Goal: Check status: Check status

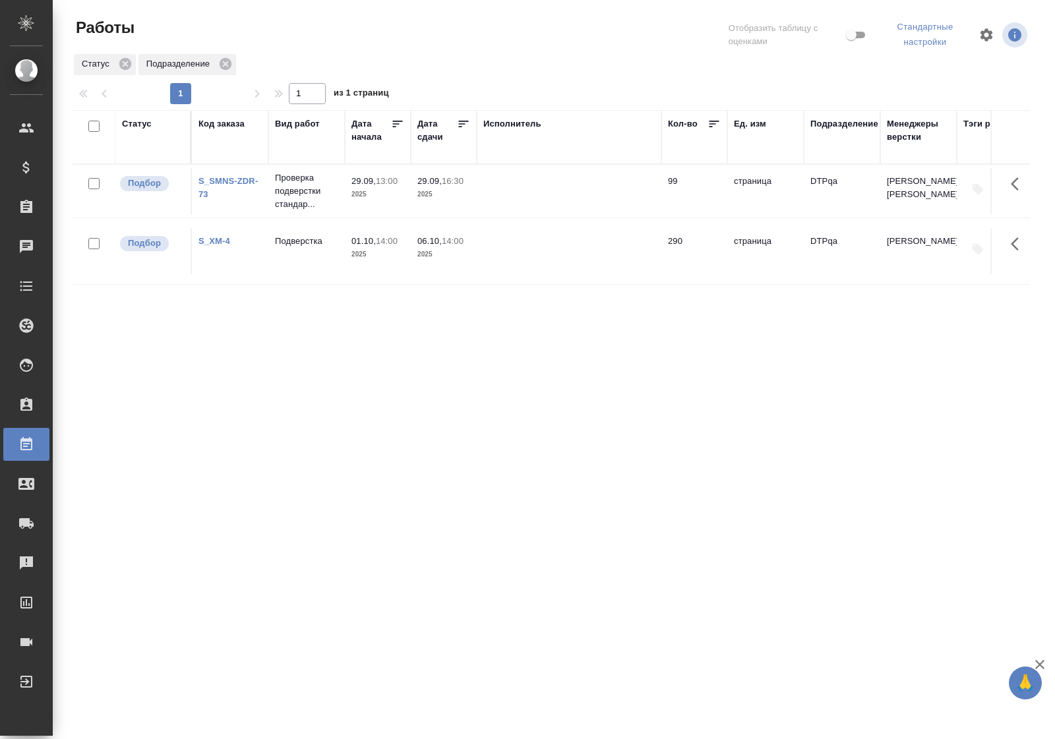
click at [147, 126] on div "Статус" at bounding box center [137, 123] width 30 height 13
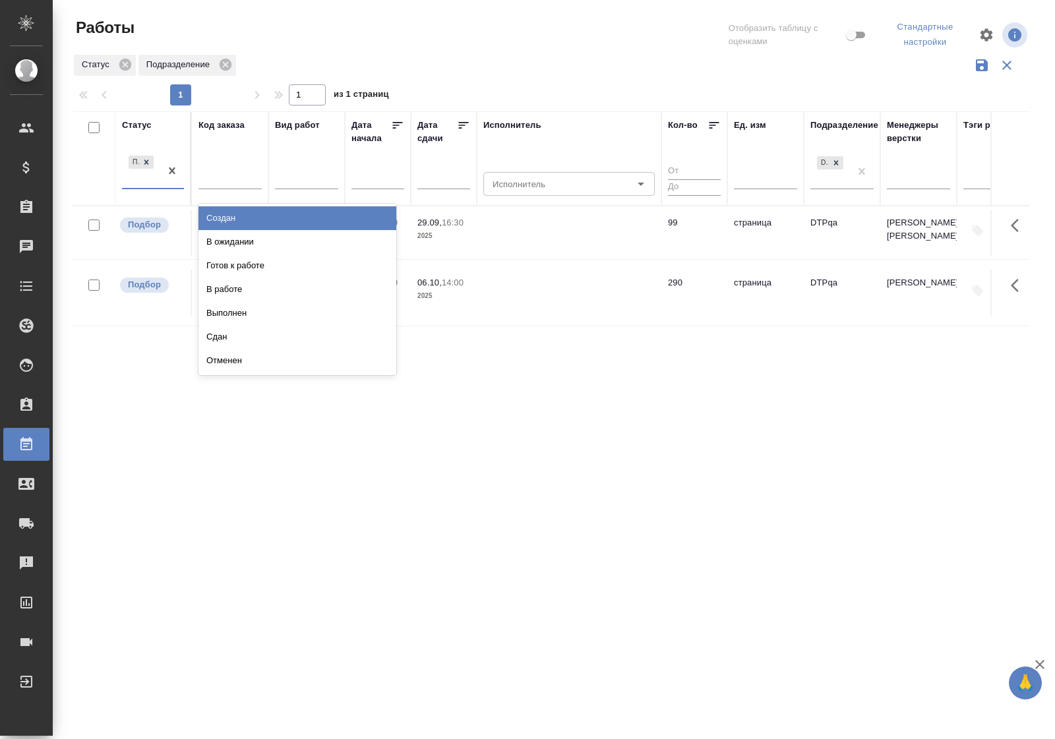
click at [160, 187] on div "Подбор" at bounding box center [141, 171] width 38 height 36
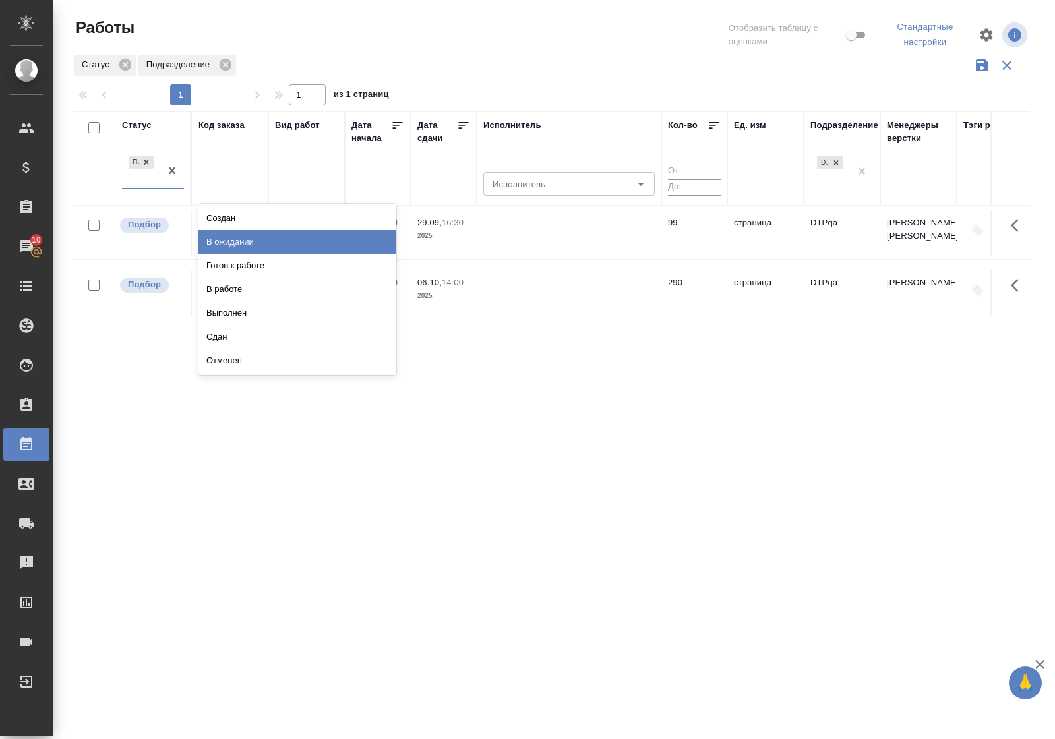
click at [227, 244] on div "В ожидании" at bounding box center [297, 242] width 198 height 24
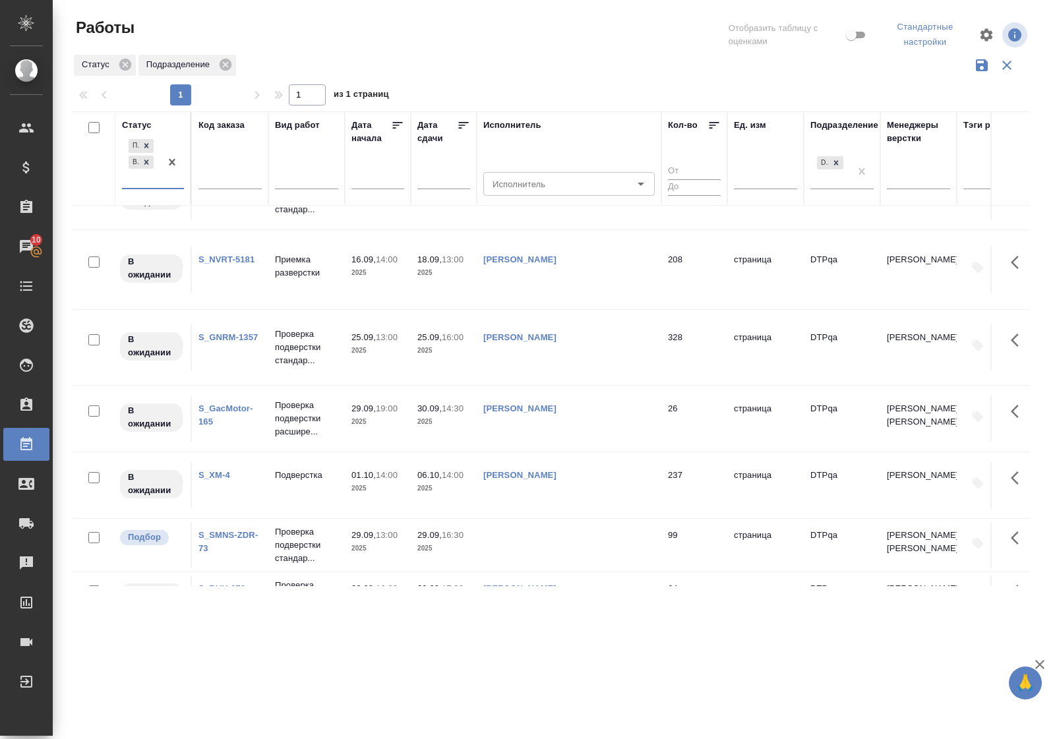
scroll to position [330, 0]
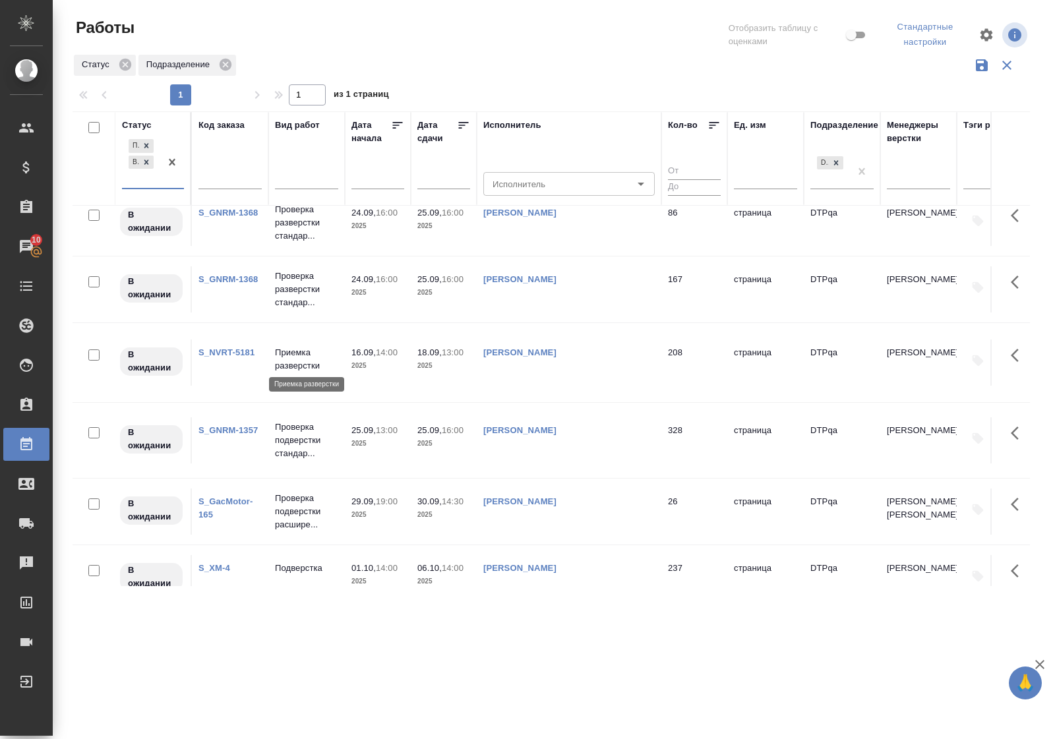
click at [294, 353] on p "Приемка разверстки" at bounding box center [306, 359] width 63 height 26
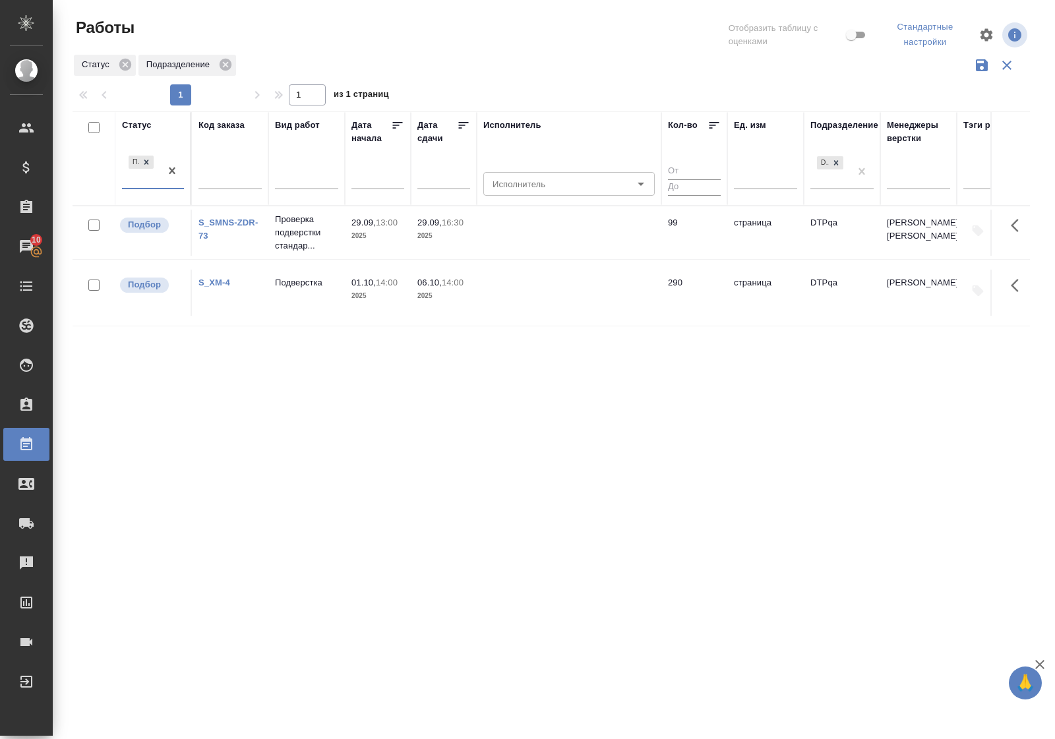
scroll to position [0, 0]
click at [152, 186] on div "Подбор" at bounding box center [141, 171] width 38 height 36
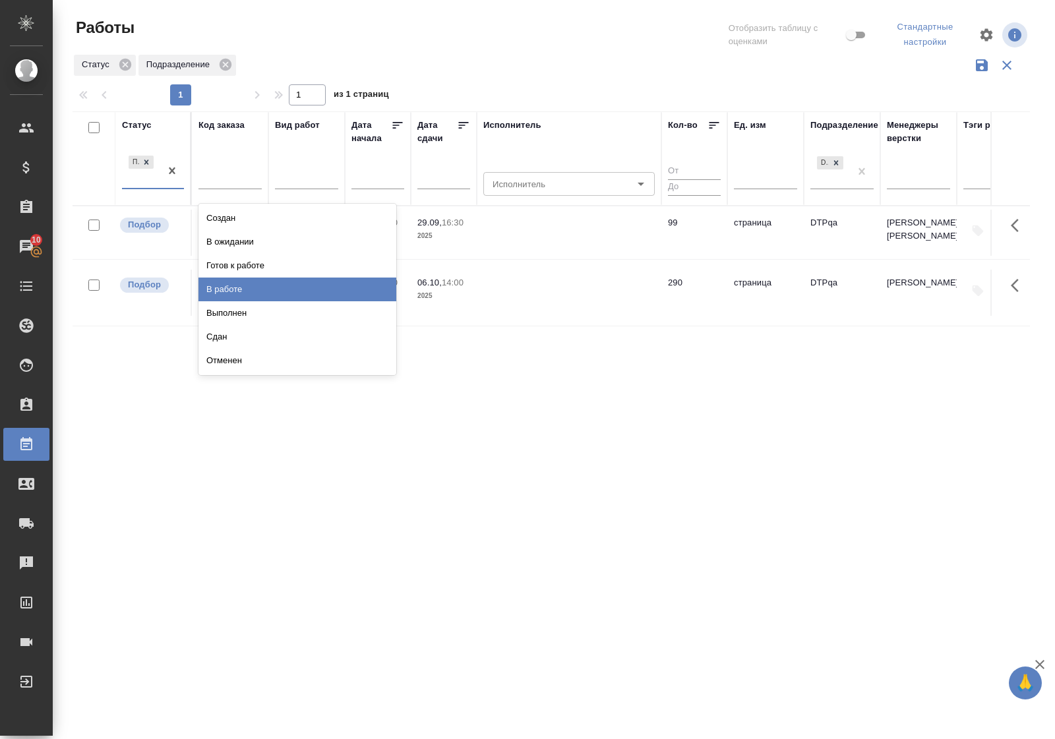
click at [219, 290] on div "В работе" at bounding box center [297, 289] width 198 height 24
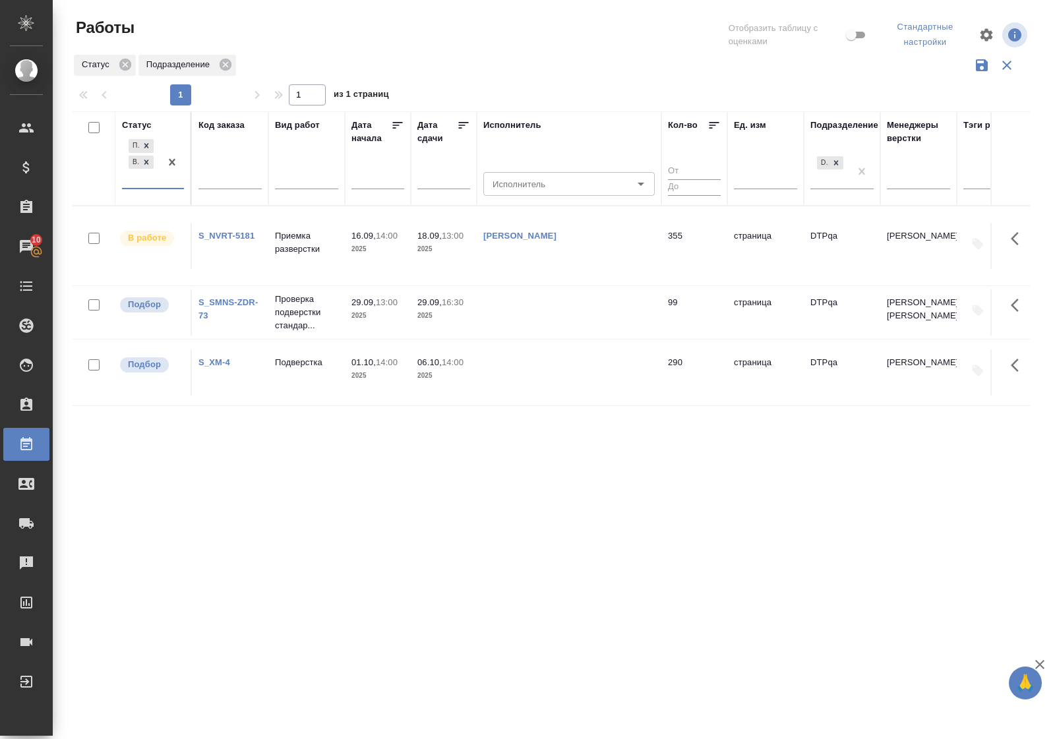
click at [299, 241] on p "Приемка разверстки" at bounding box center [306, 242] width 63 height 26
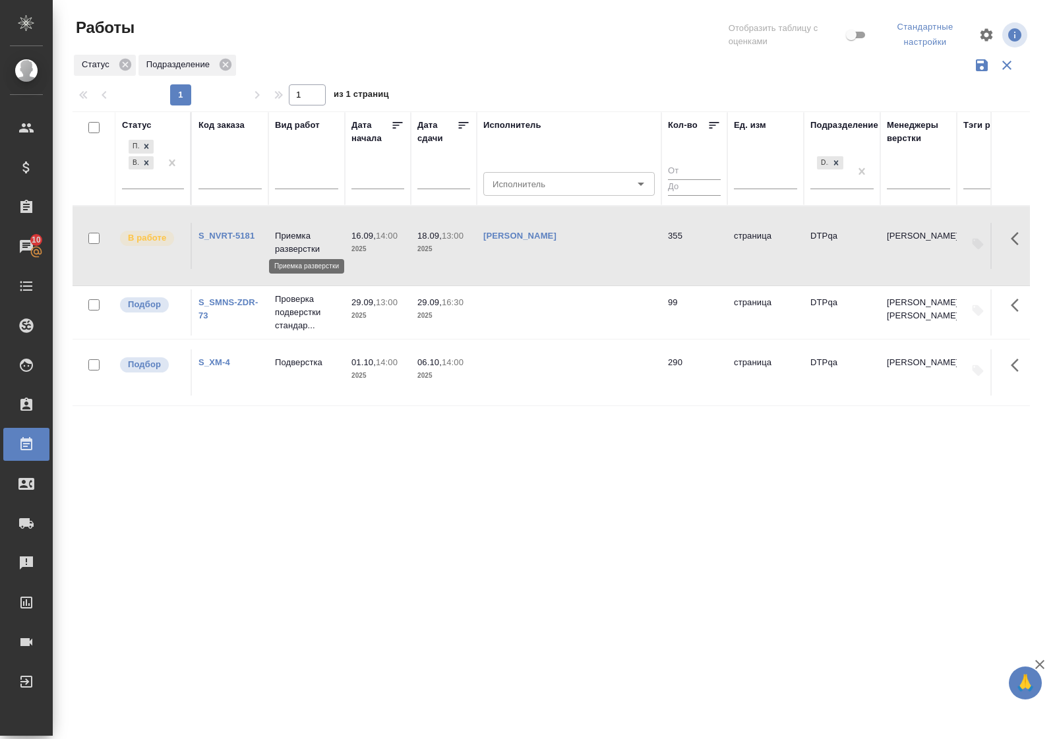
click at [299, 241] on p "Приемка разверстки" at bounding box center [306, 242] width 63 height 26
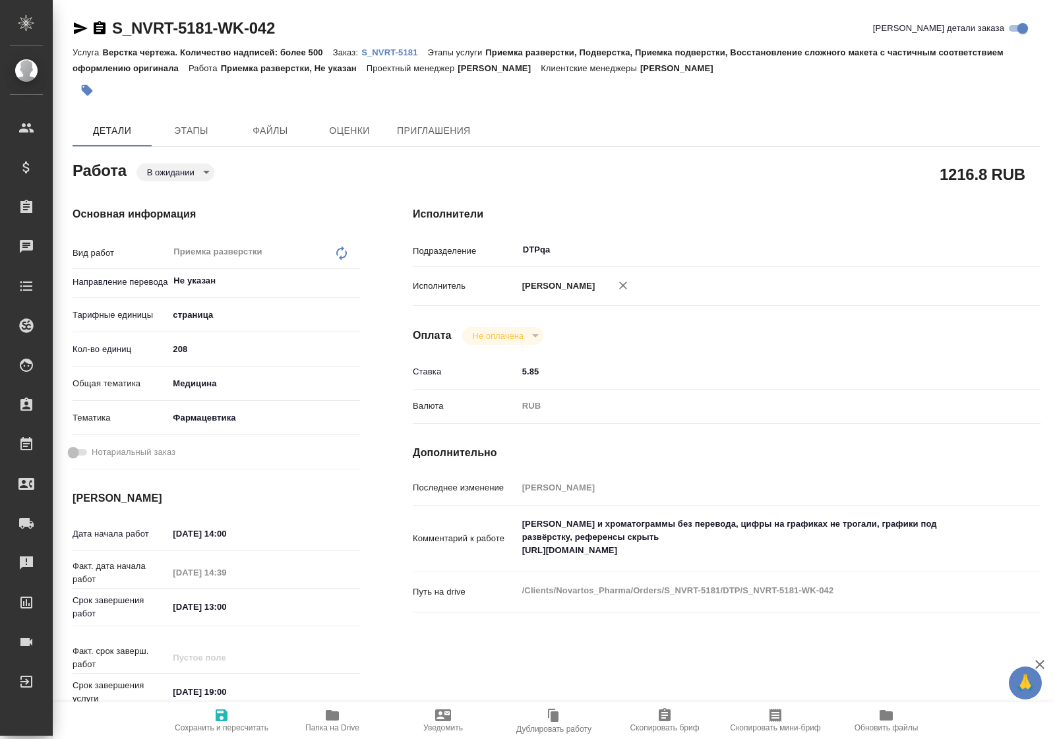
type textarea "x"
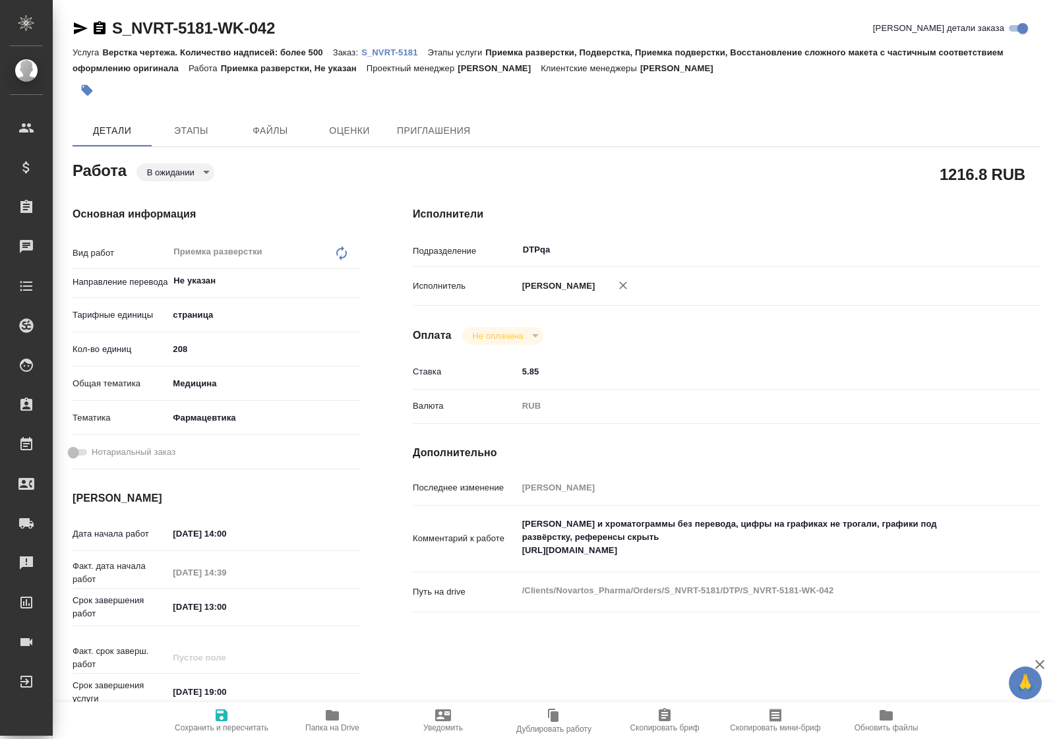
type textarea "x"
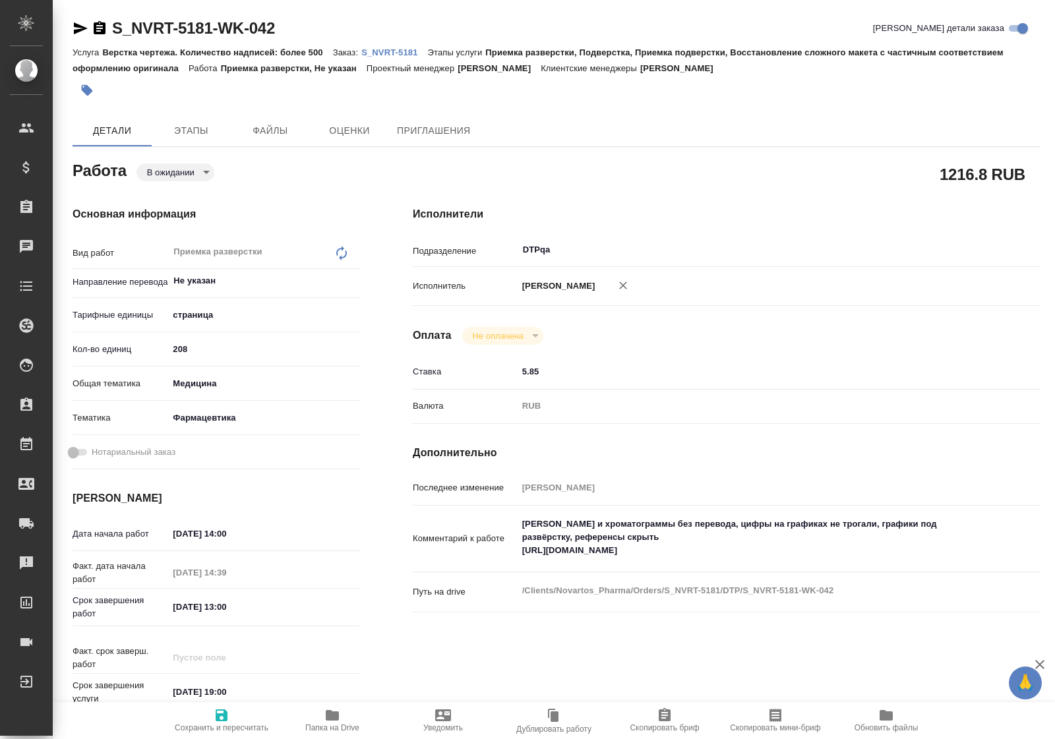
type textarea "x"
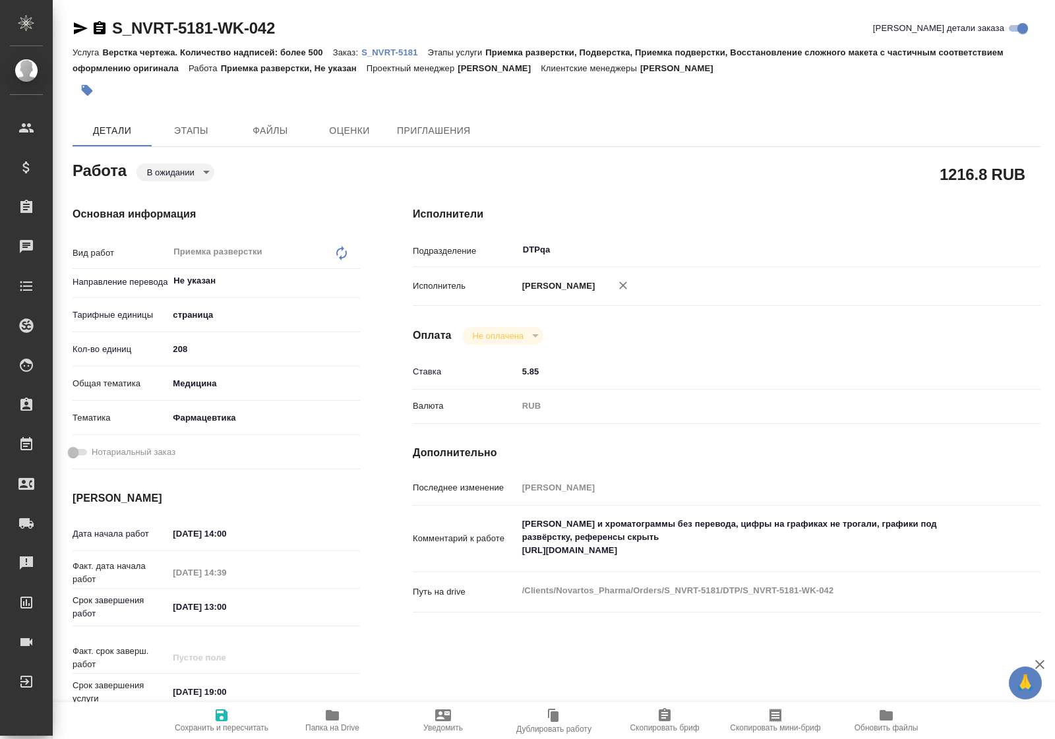
type textarea "x"
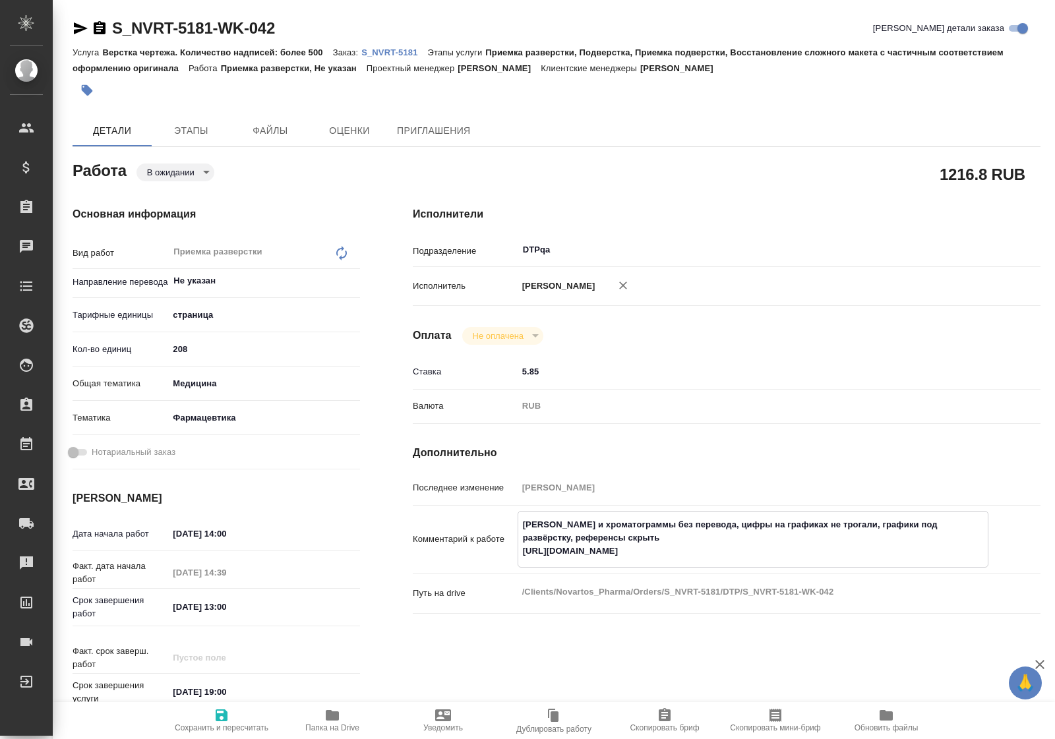
drag, startPoint x: 519, startPoint y: 564, endPoint x: 798, endPoint y: 564, distance: 279.5
click at [798, 562] on textarea "Скрины и хроматограммы без перевода, цифры на графиках не трогали, графики под …" at bounding box center [752, 537] width 469 height 49
type textarea "x"
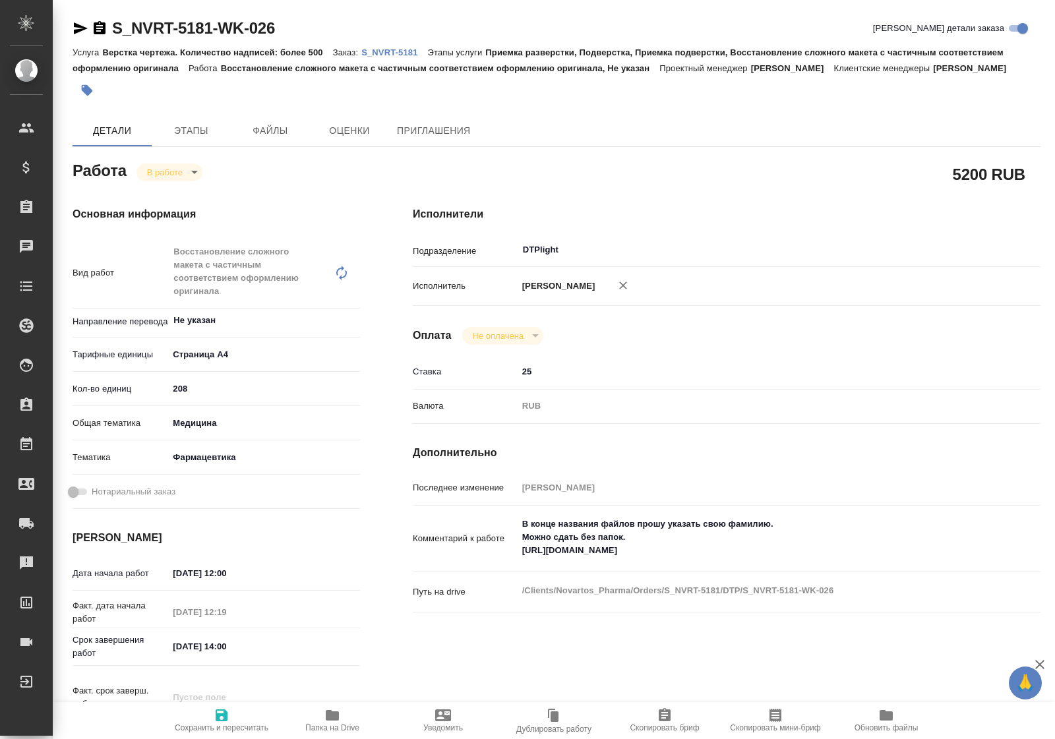
type textarea "x"
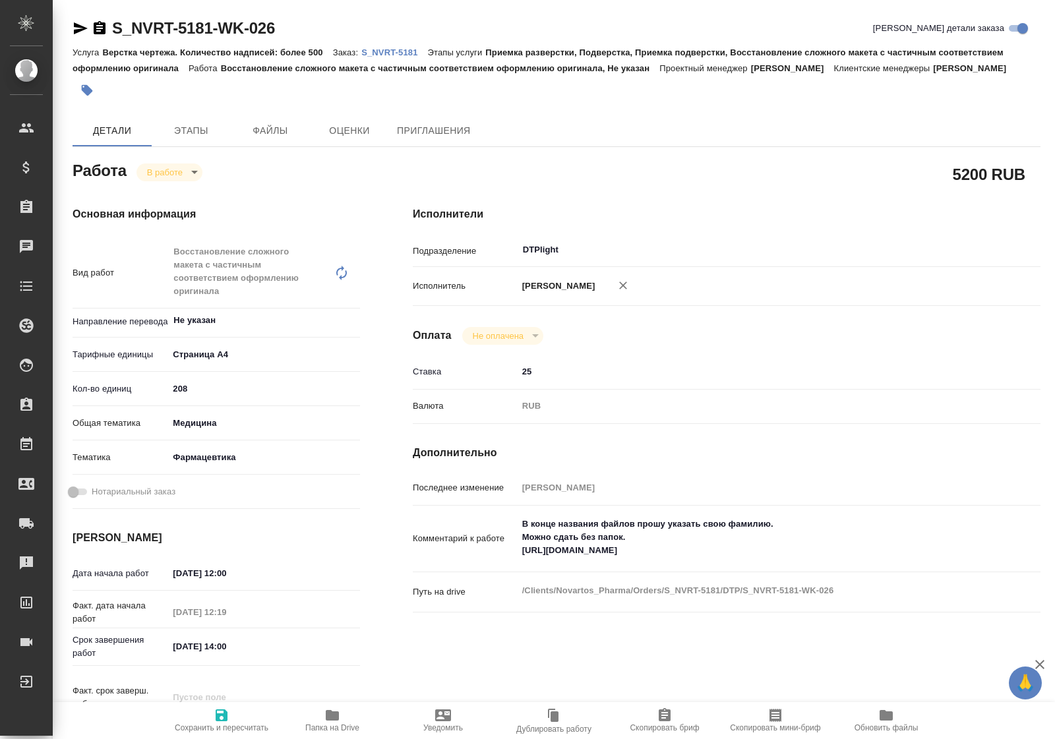
type textarea "x"
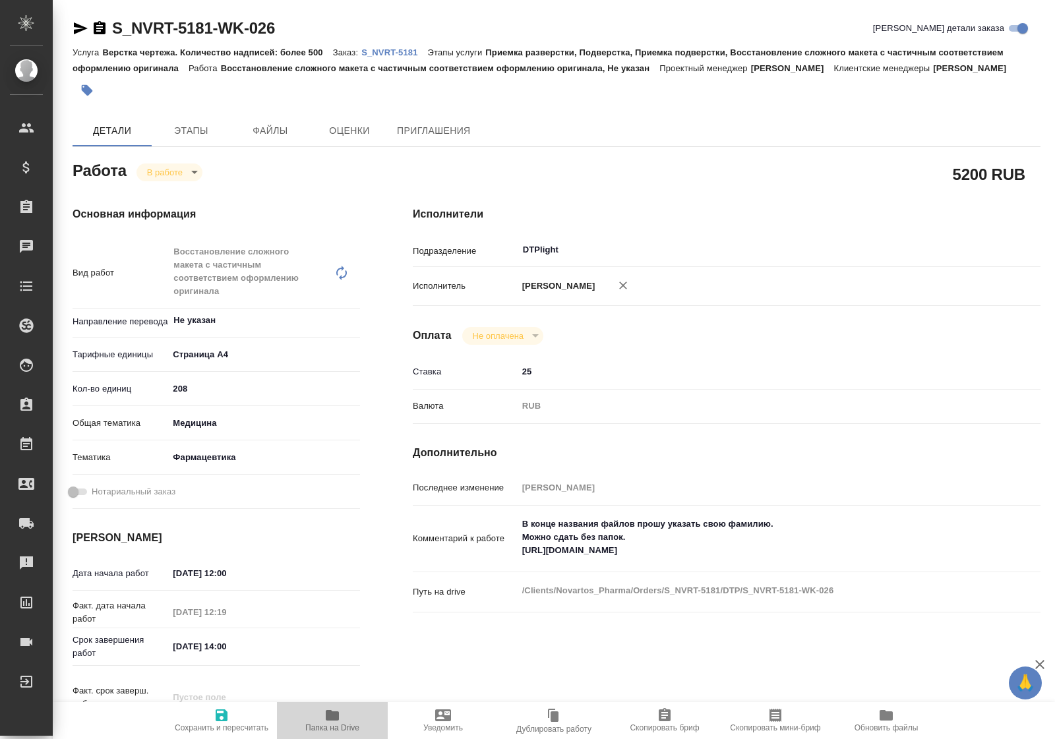
click at [334, 720] on icon "button" at bounding box center [332, 715] width 13 height 11
type textarea "x"
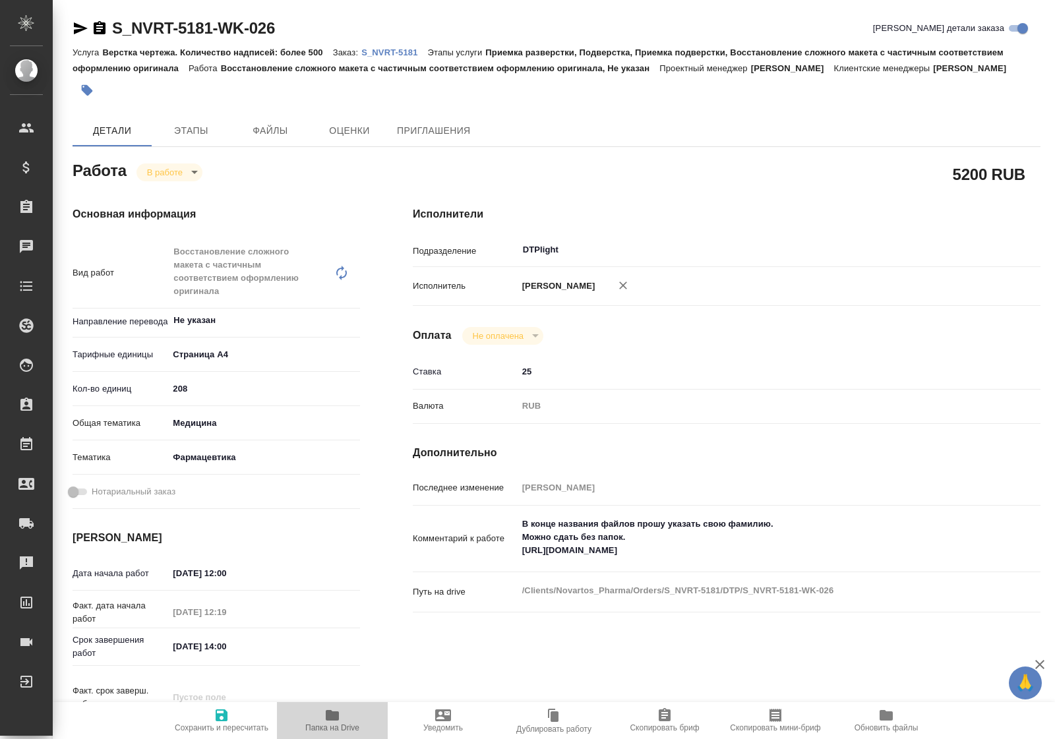
type textarea "x"
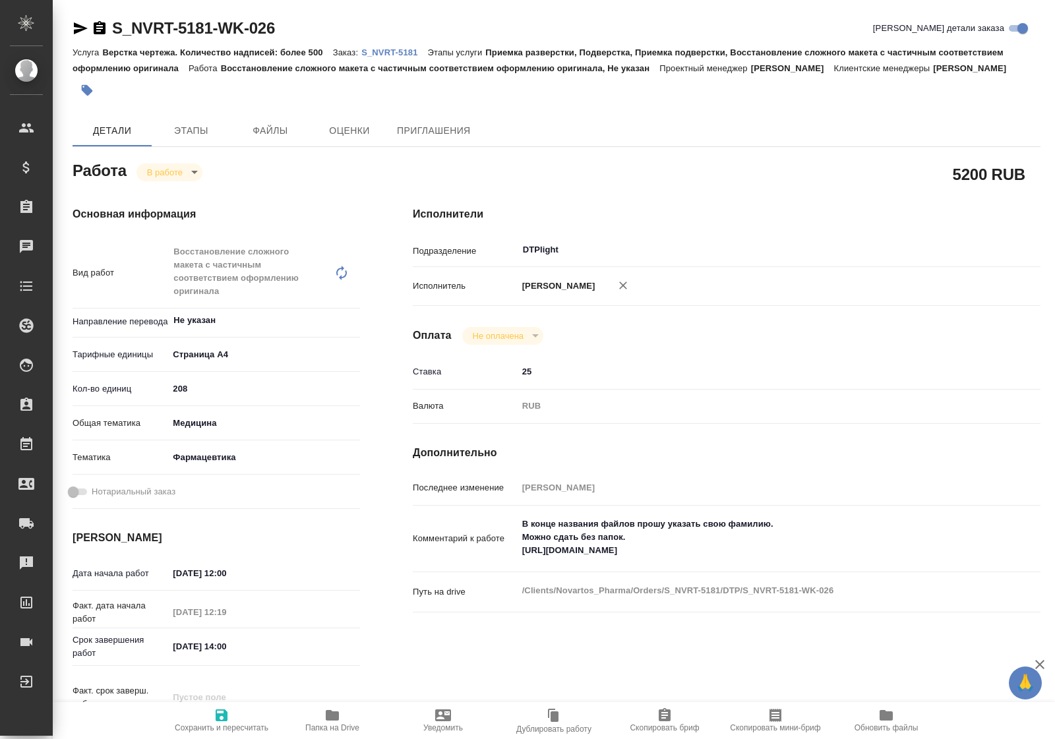
type textarea "x"
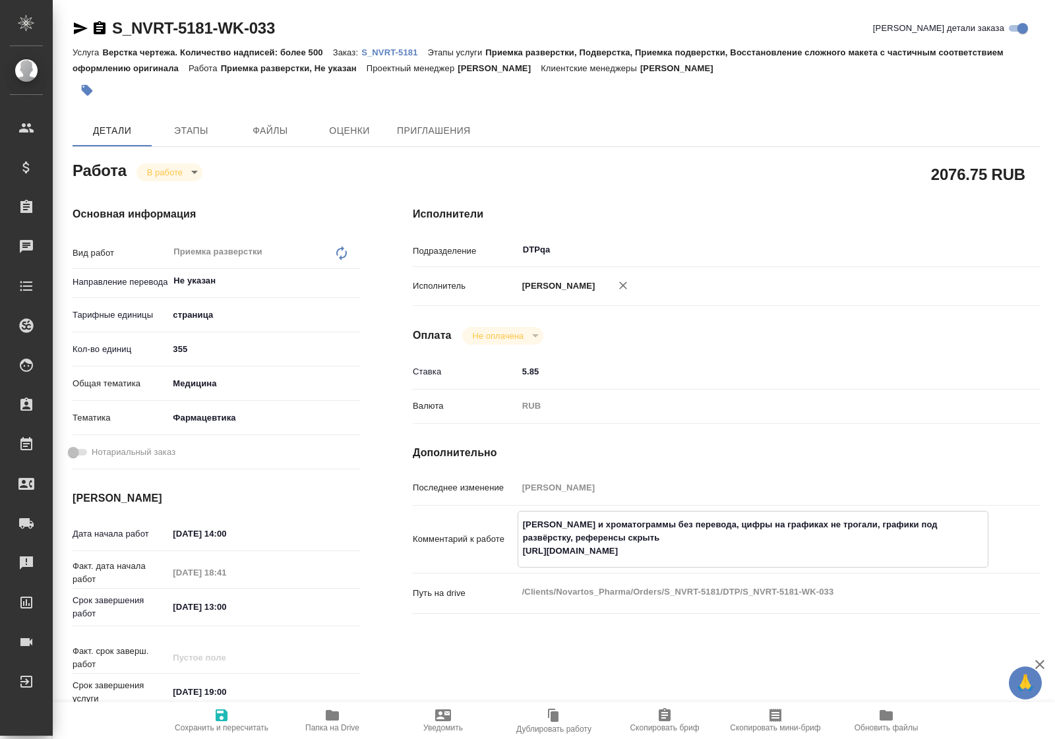
drag, startPoint x: 523, startPoint y: 564, endPoint x: 788, endPoint y: 566, distance: 265.6
click at [788, 562] on textarea "Скрины и хроматограммы без перевода, цифры на графиках не трогали, графики под …" at bounding box center [752, 537] width 469 height 49
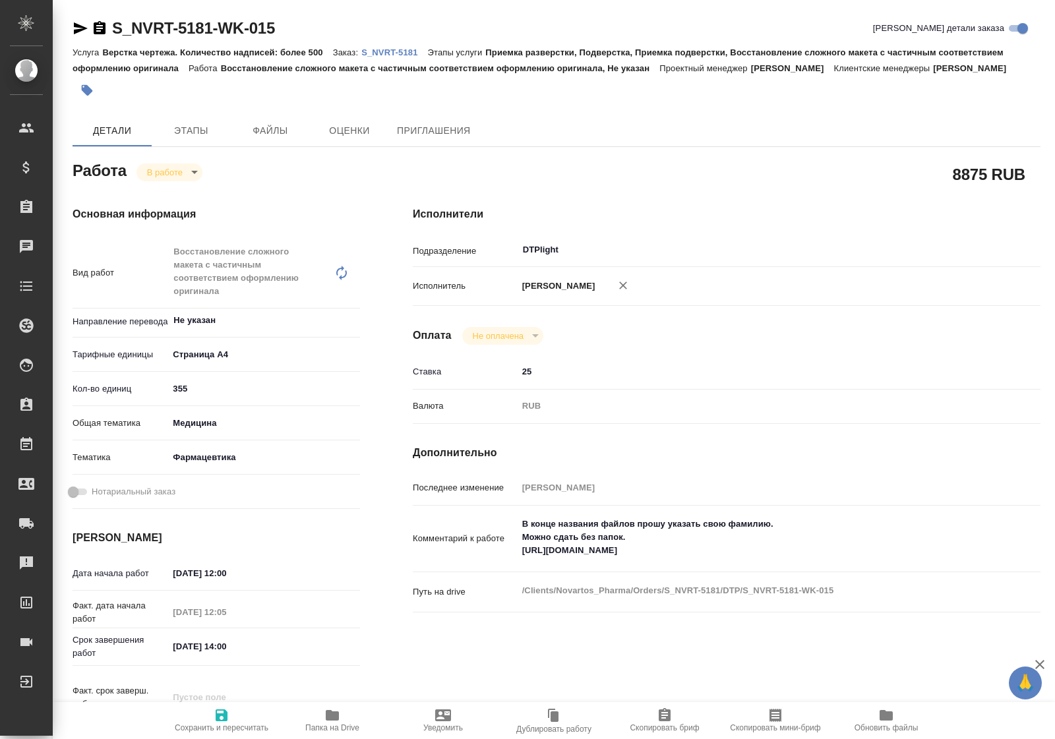
type textarea "x"
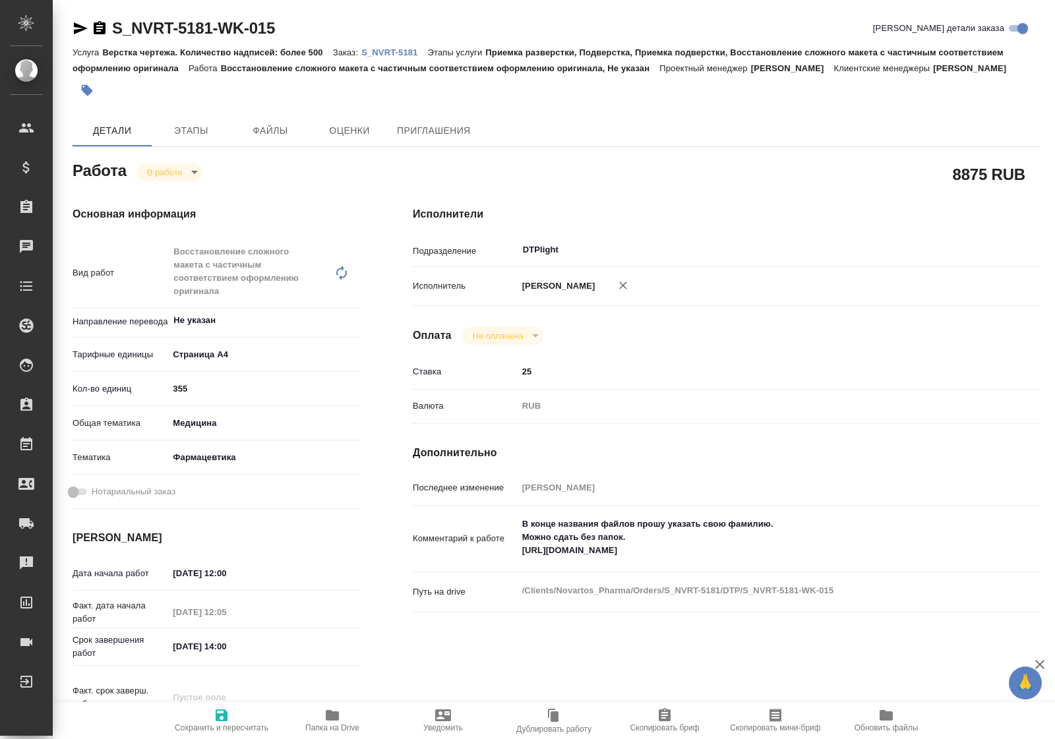
type textarea "x"
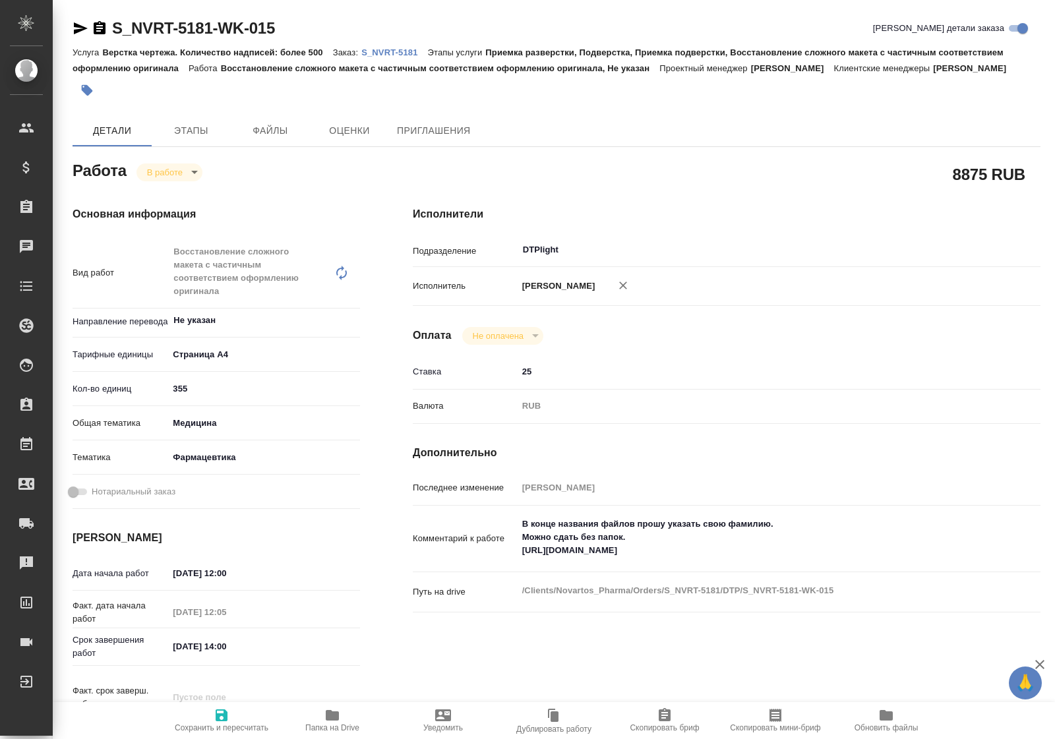
click at [337, 720] on icon "button" at bounding box center [332, 715] width 16 height 16
type textarea "x"
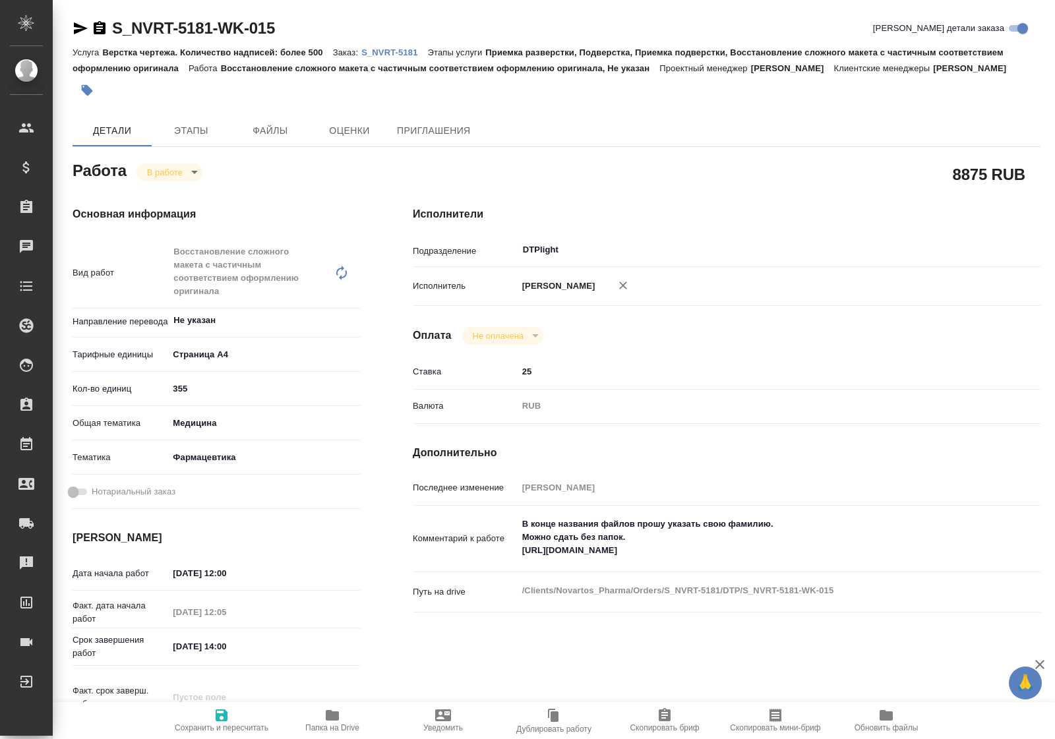
type textarea "x"
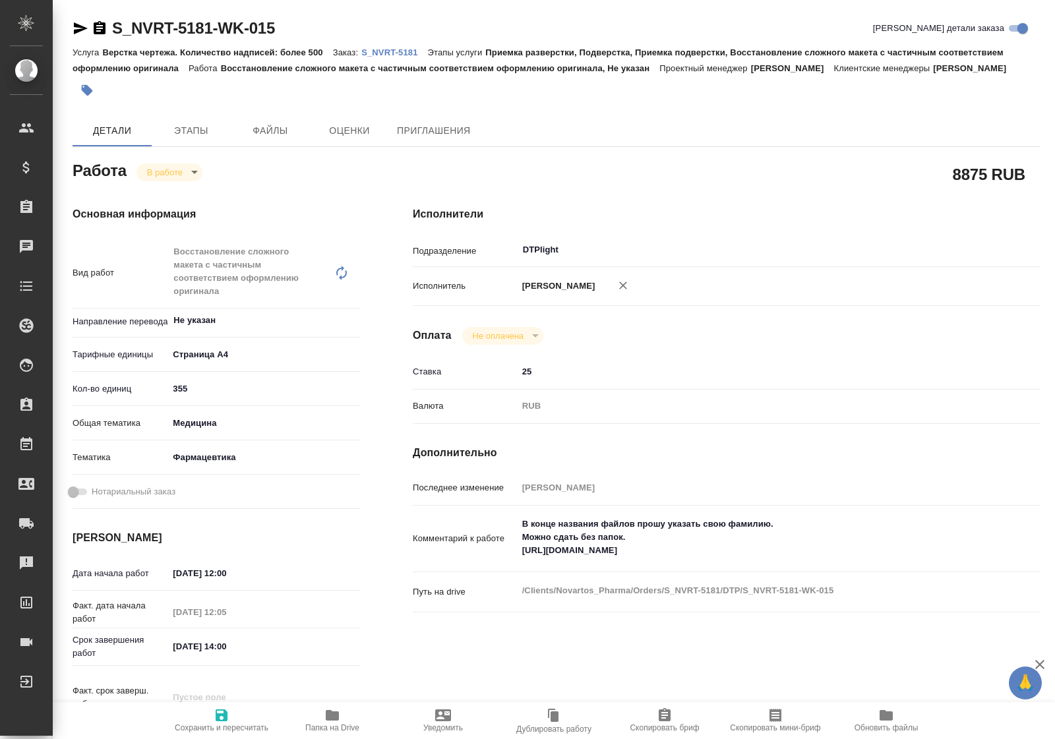
type textarea "x"
